Goal: Information Seeking & Learning: Learn about a topic

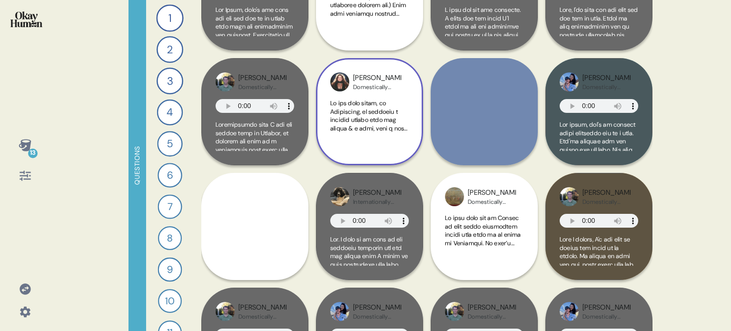
scroll to position [143, 0]
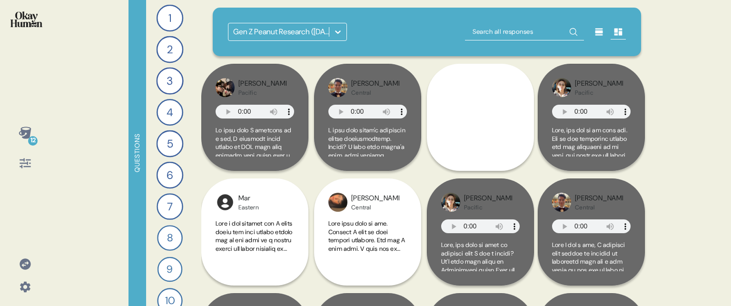
click at [27, 133] on icon at bounding box center [25, 133] width 12 height 12
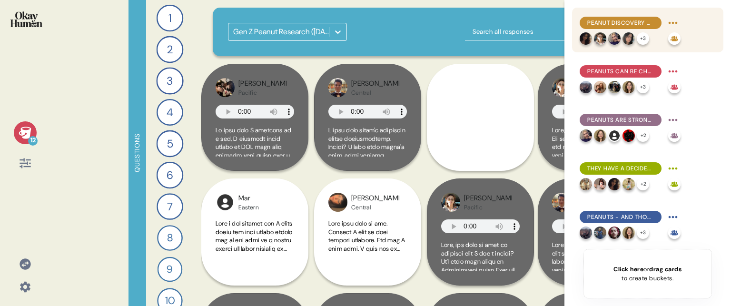
click at [639, 24] on span "Peanut discovery often happens during special moments, which makes these moment…" at bounding box center [620, 23] width 67 height 9
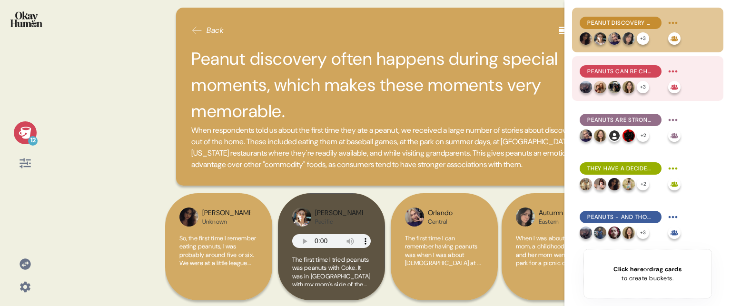
click at [648, 73] on span "Peanuts can be challenging for little kids, but the salt tends to win them over." at bounding box center [620, 71] width 67 height 9
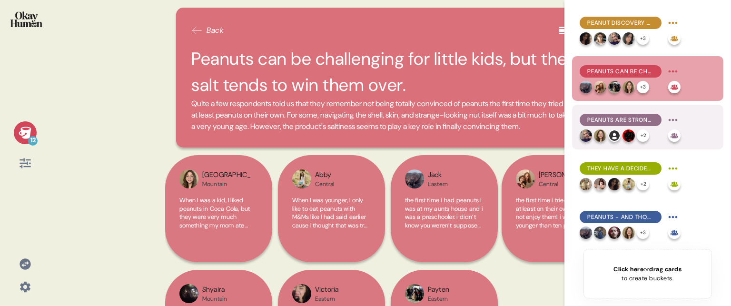
click at [650, 119] on span "Peanuts are strongly nostalgic, recalling specific childhood memories even in t…" at bounding box center [620, 120] width 67 height 9
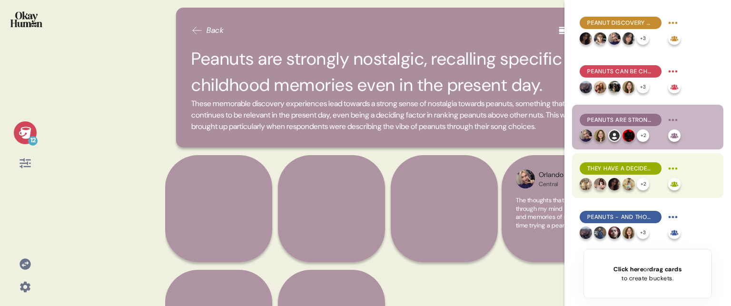
click at [649, 167] on span "They have a decidedly positive and cheery feel, but in a relaxed, approachable …" at bounding box center [620, 168] width 67 height 9
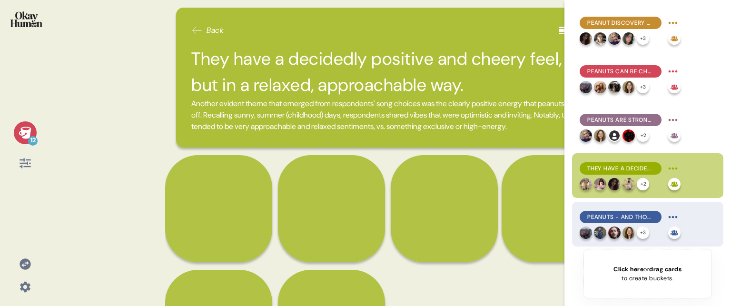
click at [644, 215] on span "Peanuts - and those who personify them - are dependable, sweet, and unapologeti…" at bounding box center [620, 217] width 67 height 9
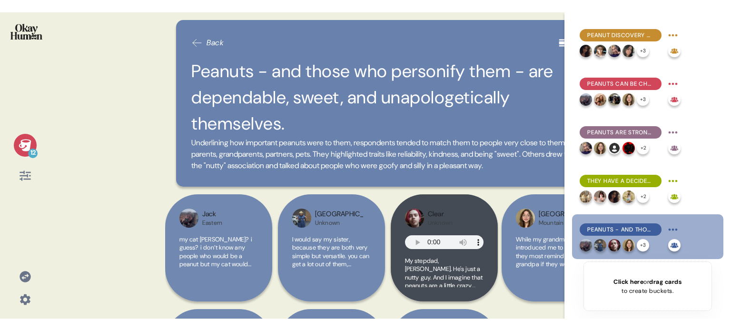
scroll to position [48, 0]
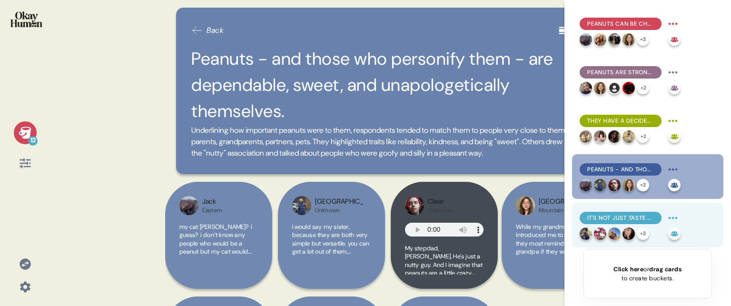
click at [651, 216] on span "It's not just taste - peanuts' texture & versatility help set them above the re…" at bounding box center [620, 218] width 67 height 9
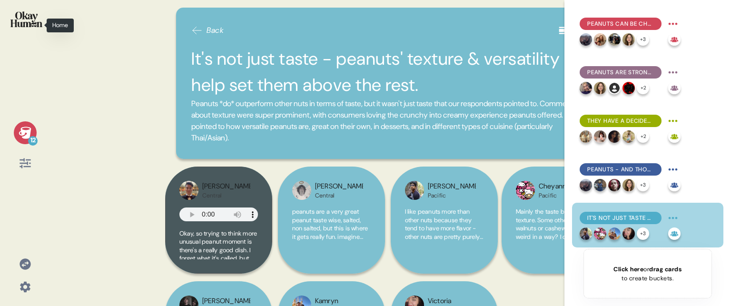
click at [25, 20] on img at bounding box center [26, 19] width 32 height 16
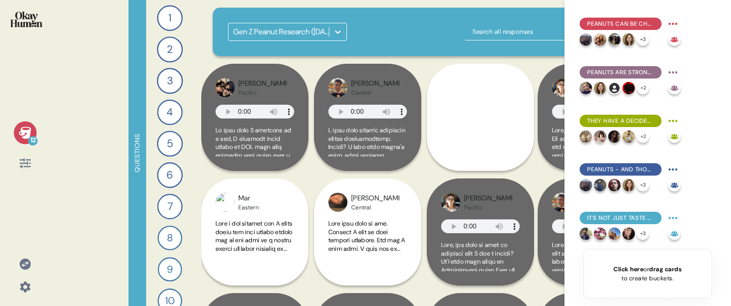
click at [25, 131] on icon at bounding box center [25, 133] width 12 height 12
